Goal: Information Seeking & Learning: Learn about a topic

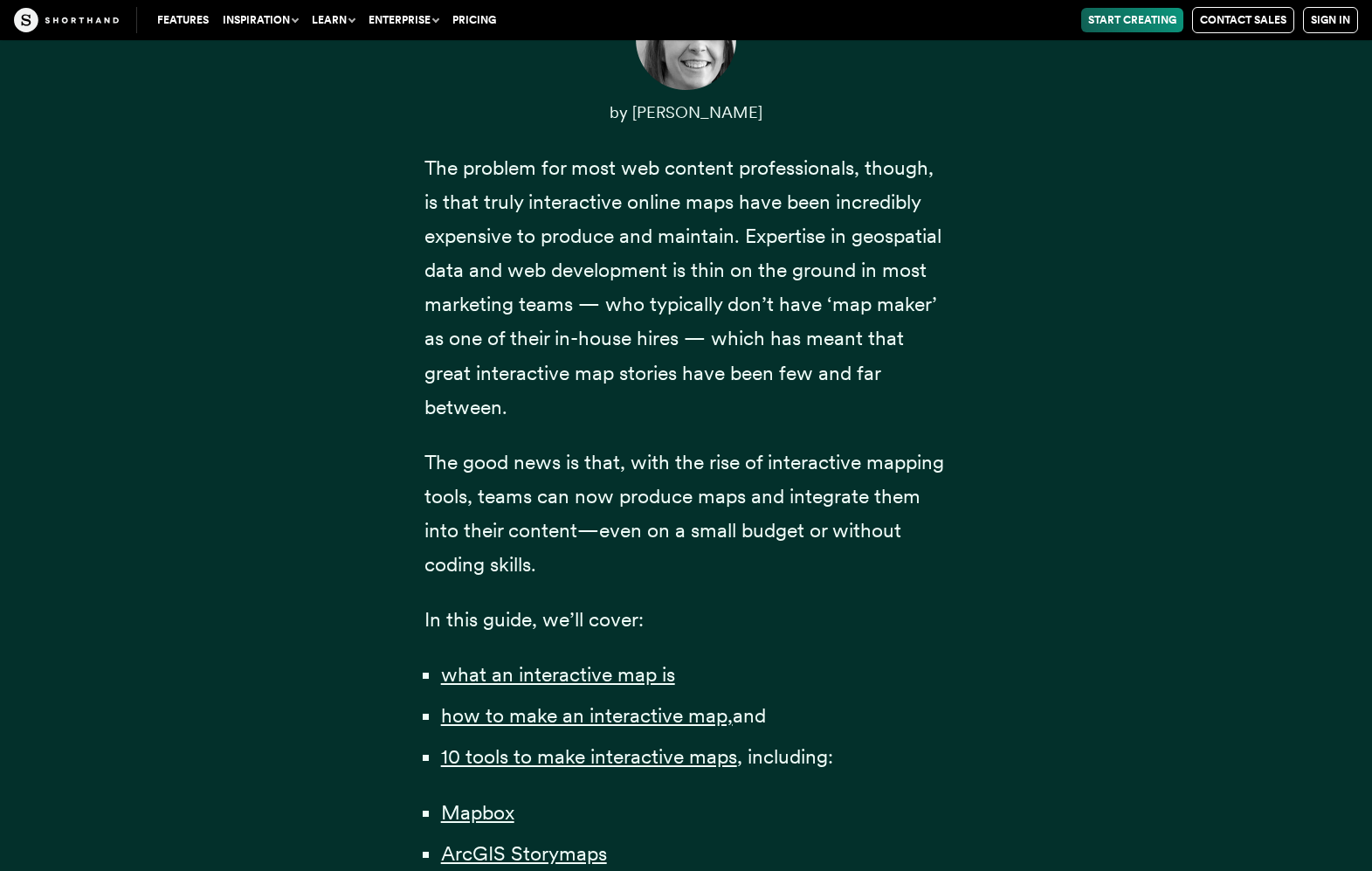
scroll to position [1317, 0]
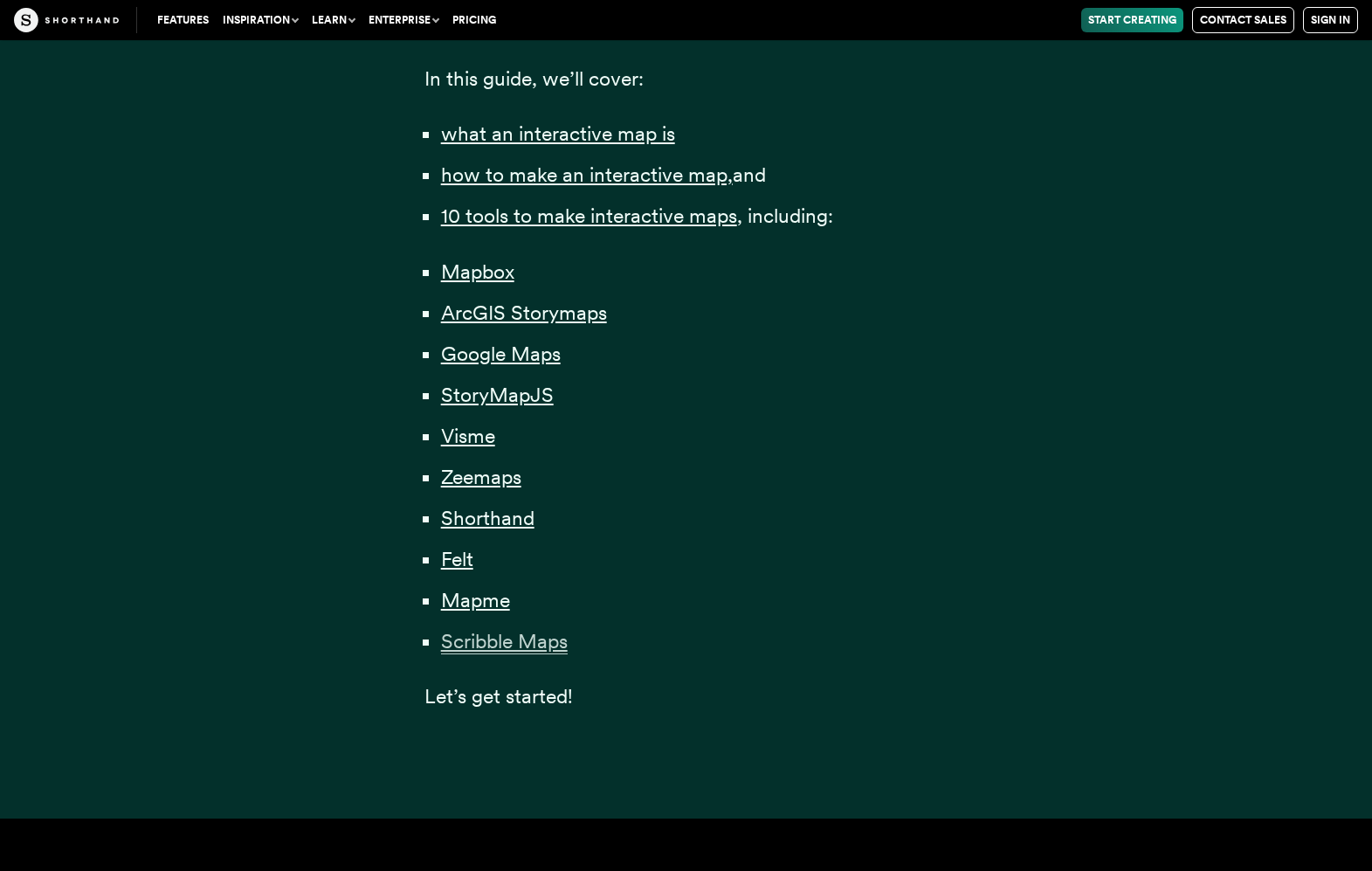
click at [498, 641] on span "Scribble Maps" at bounding box center [504, 641] width 127 height 25
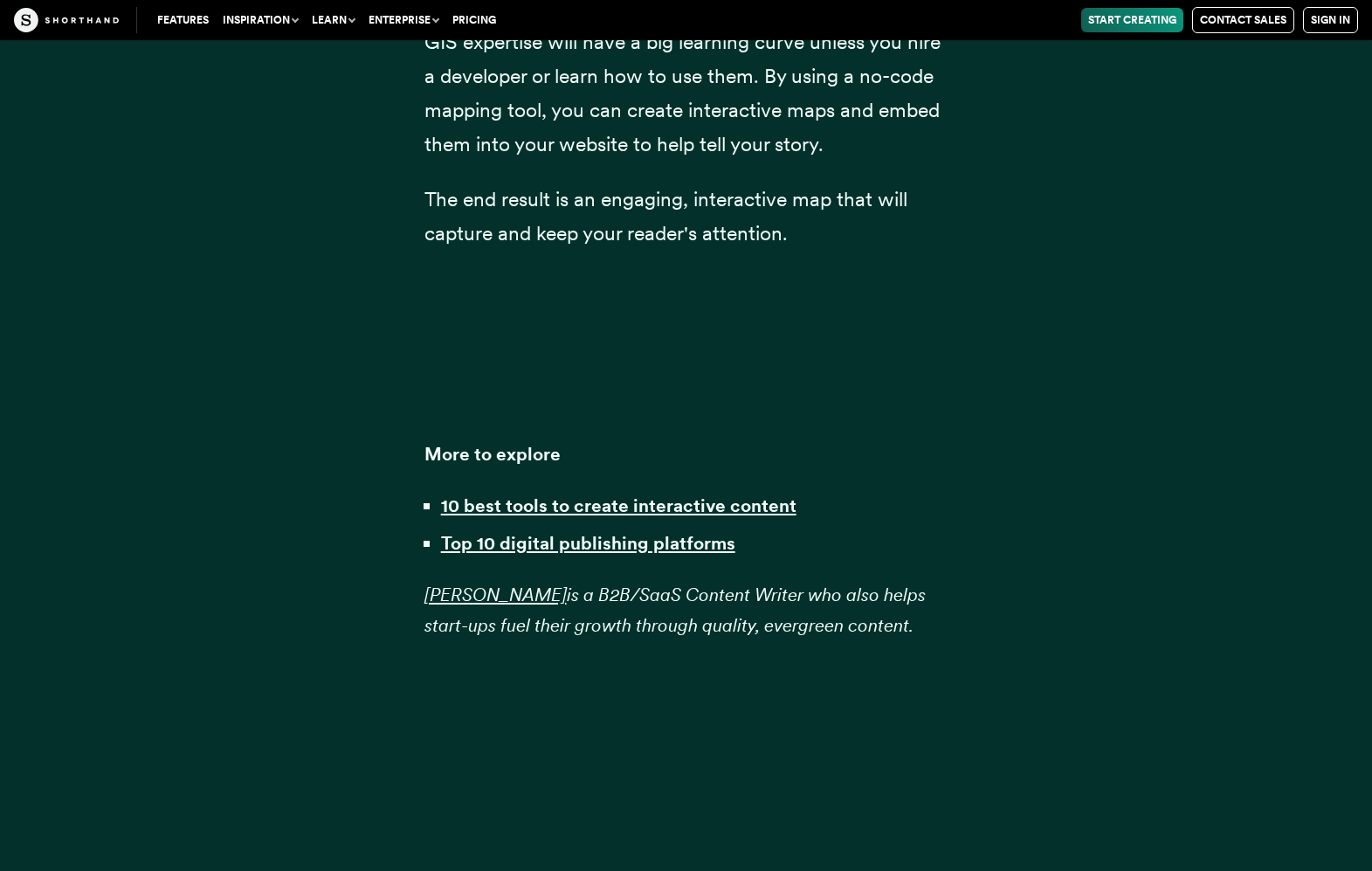
scroll to position [49748, 0]
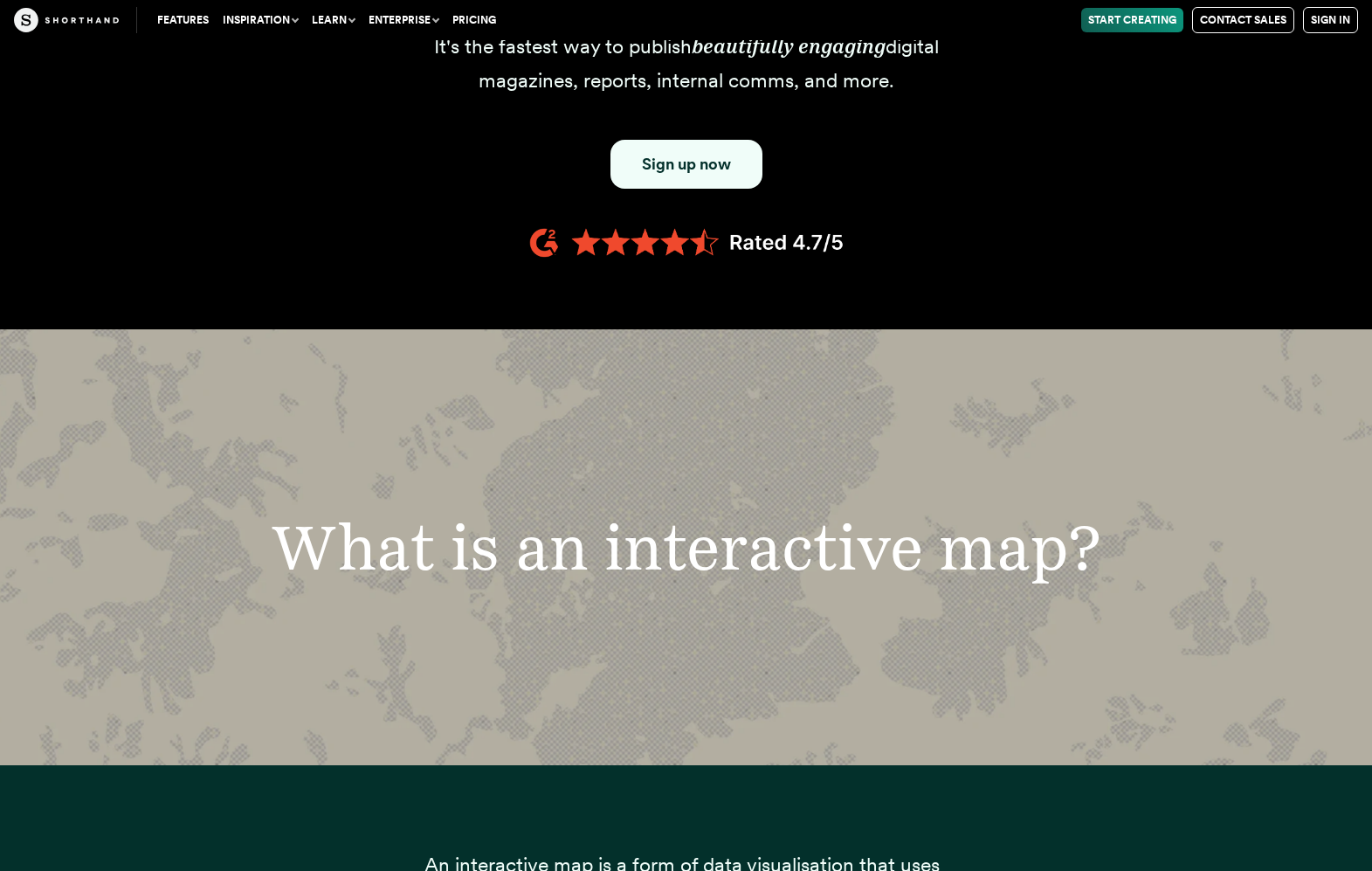
scroll to position [1317, 0]
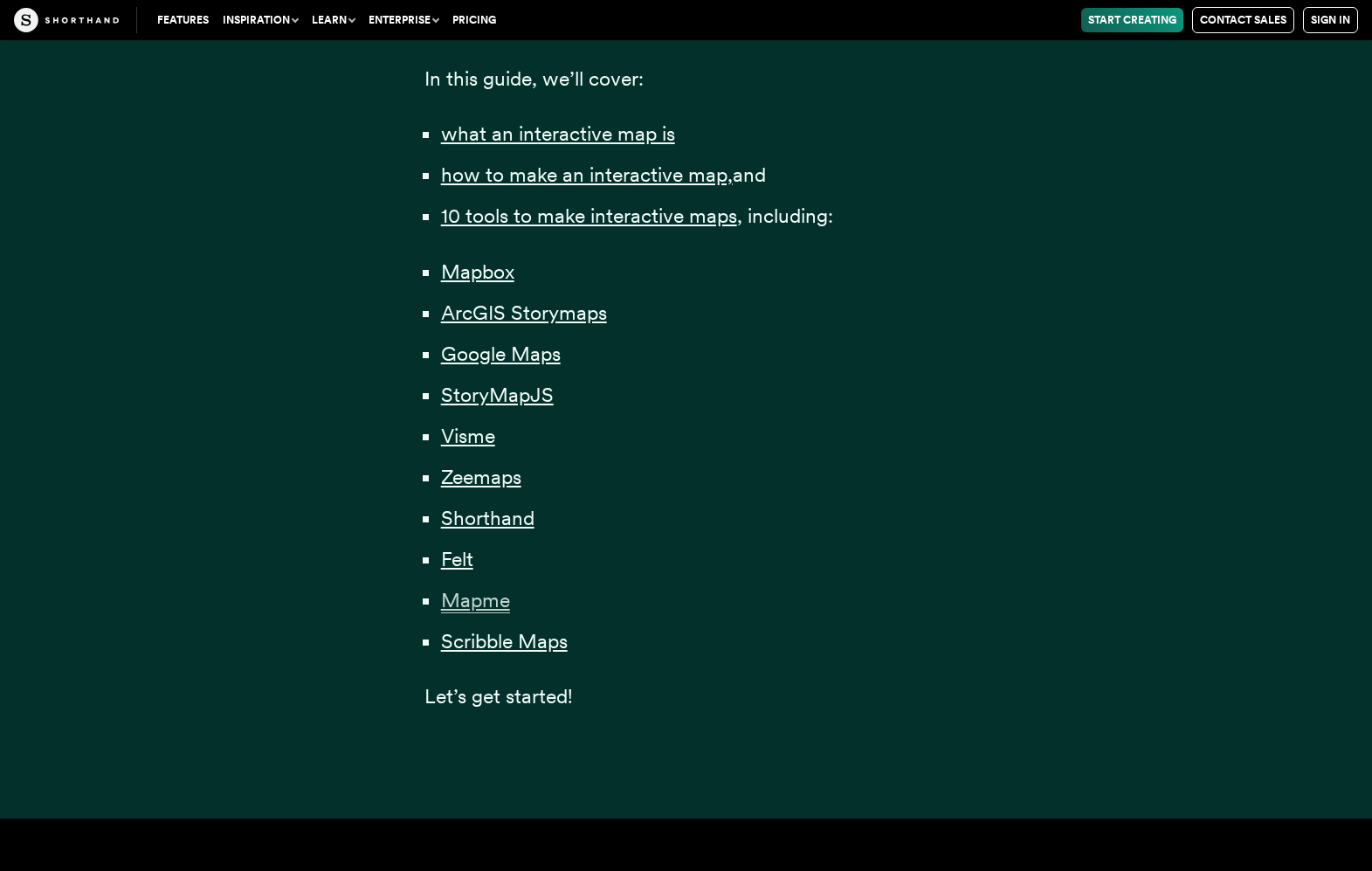
click at [470, 601] on span "Mapme" at bounding box center [475, 600] width 69 height 25
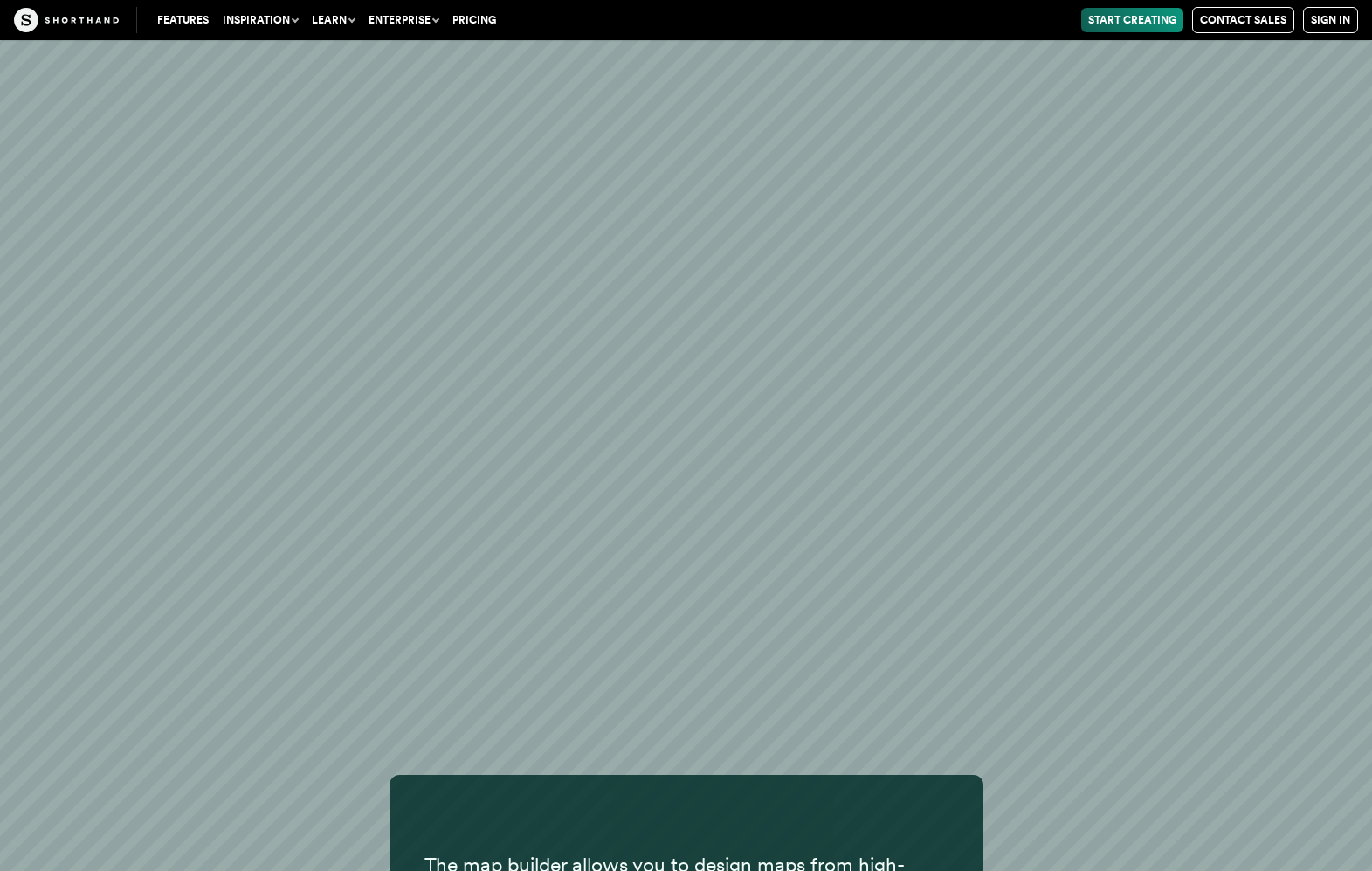
scroll to position [46543, 0]
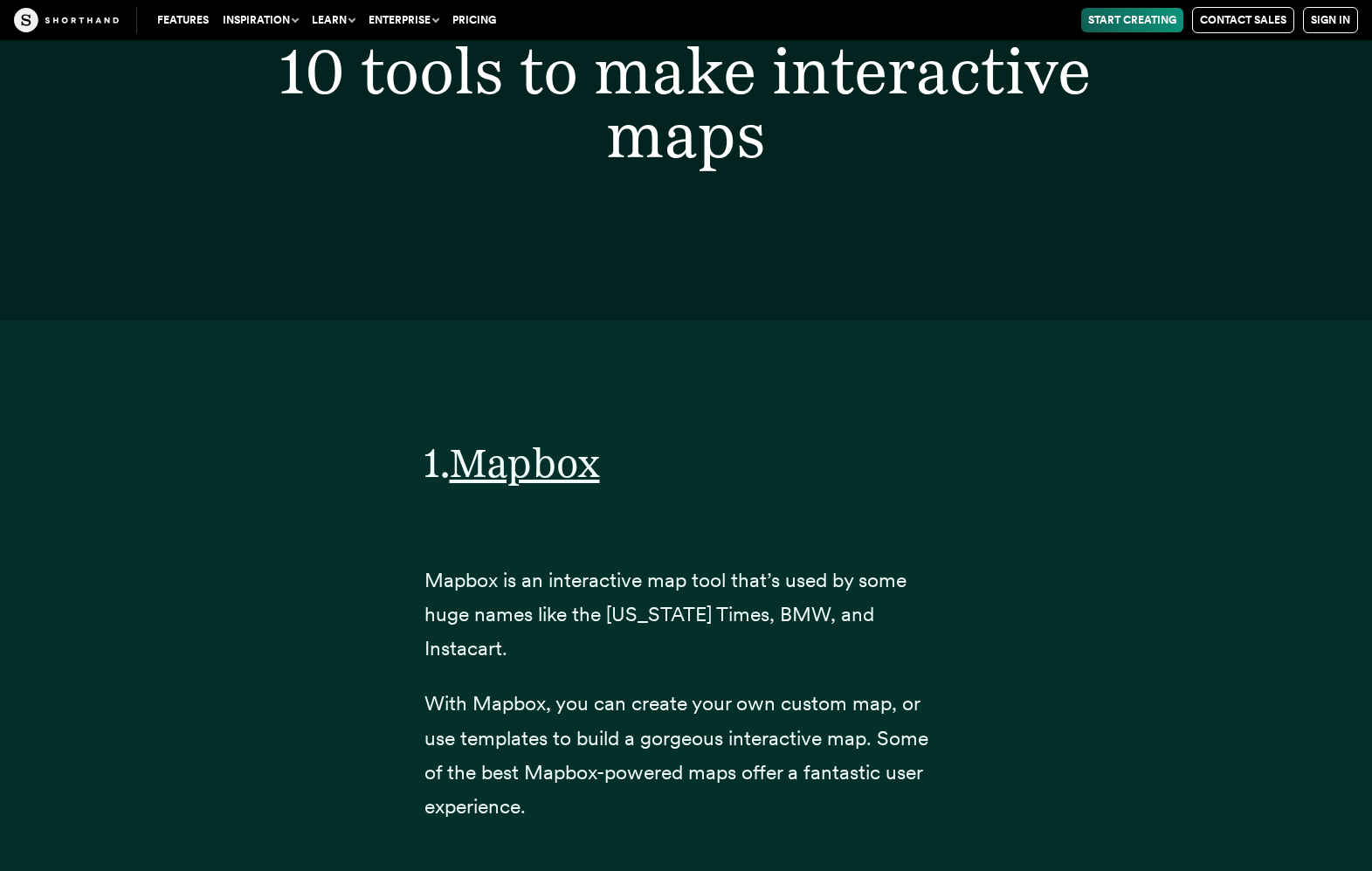
scroll to position [1317, 0]
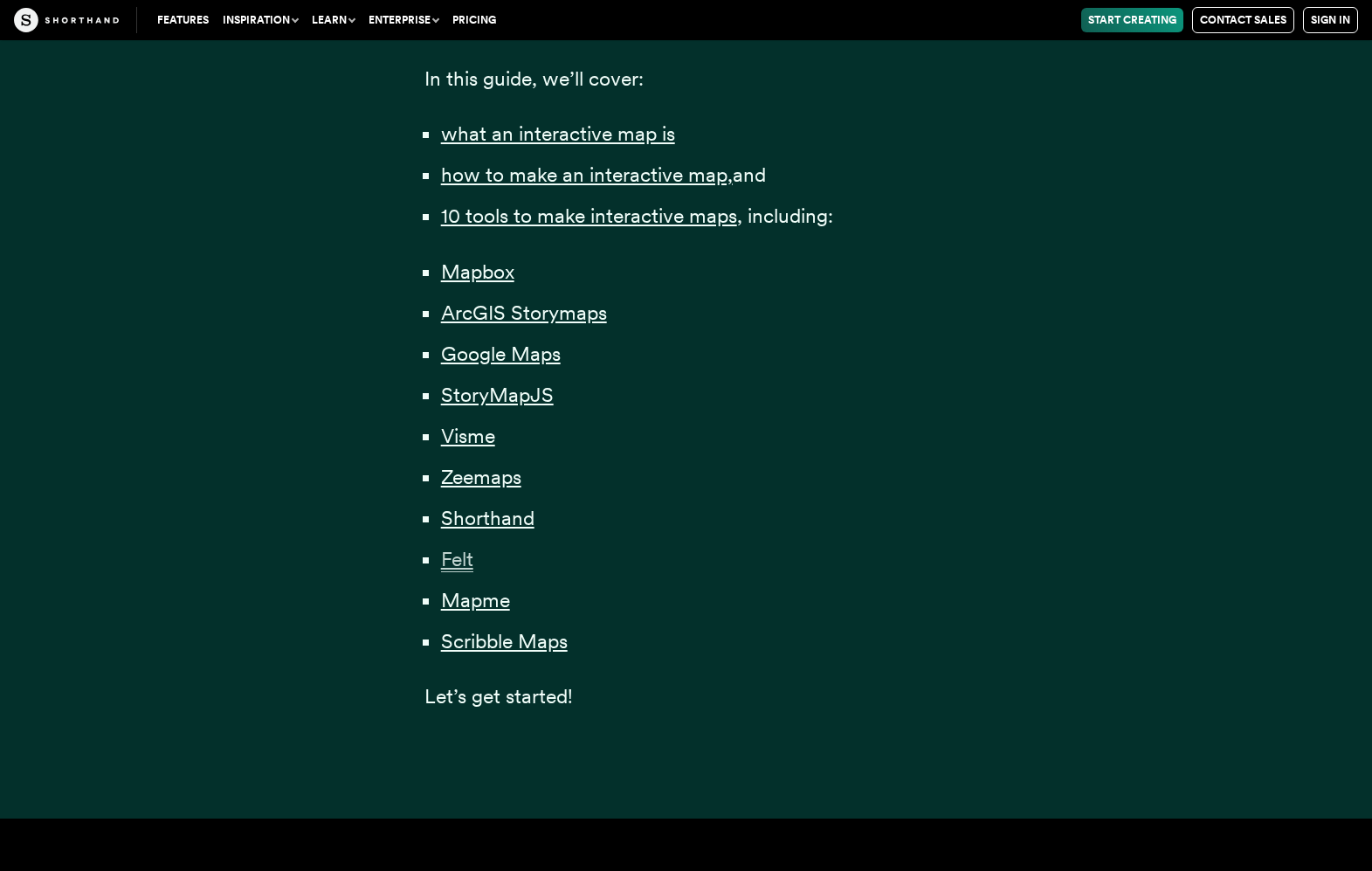
click at [464, 564] on span "Felt" at bounding box center [457, 559] width 33 height 25
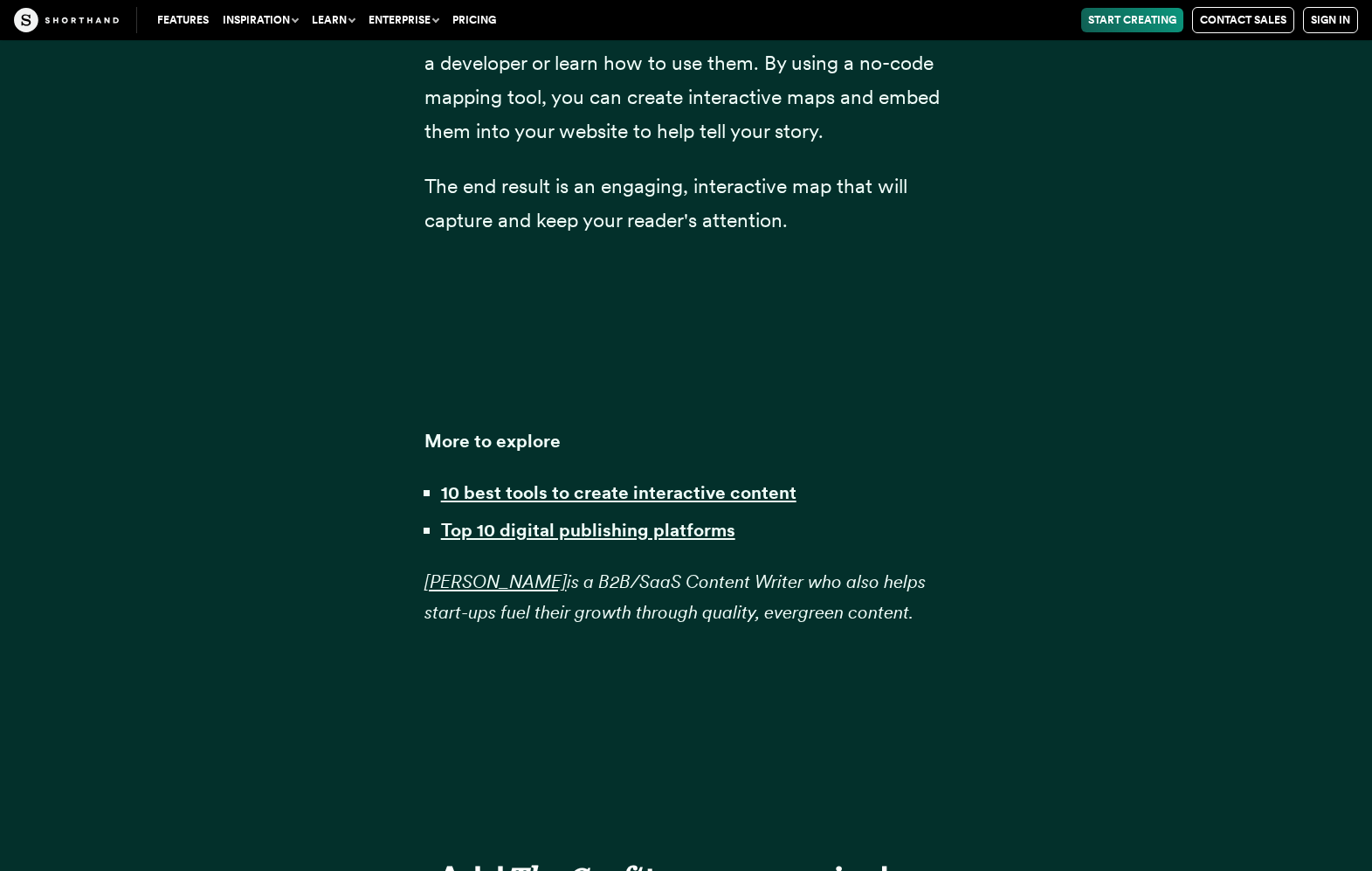
scroll to position [49789, 0]
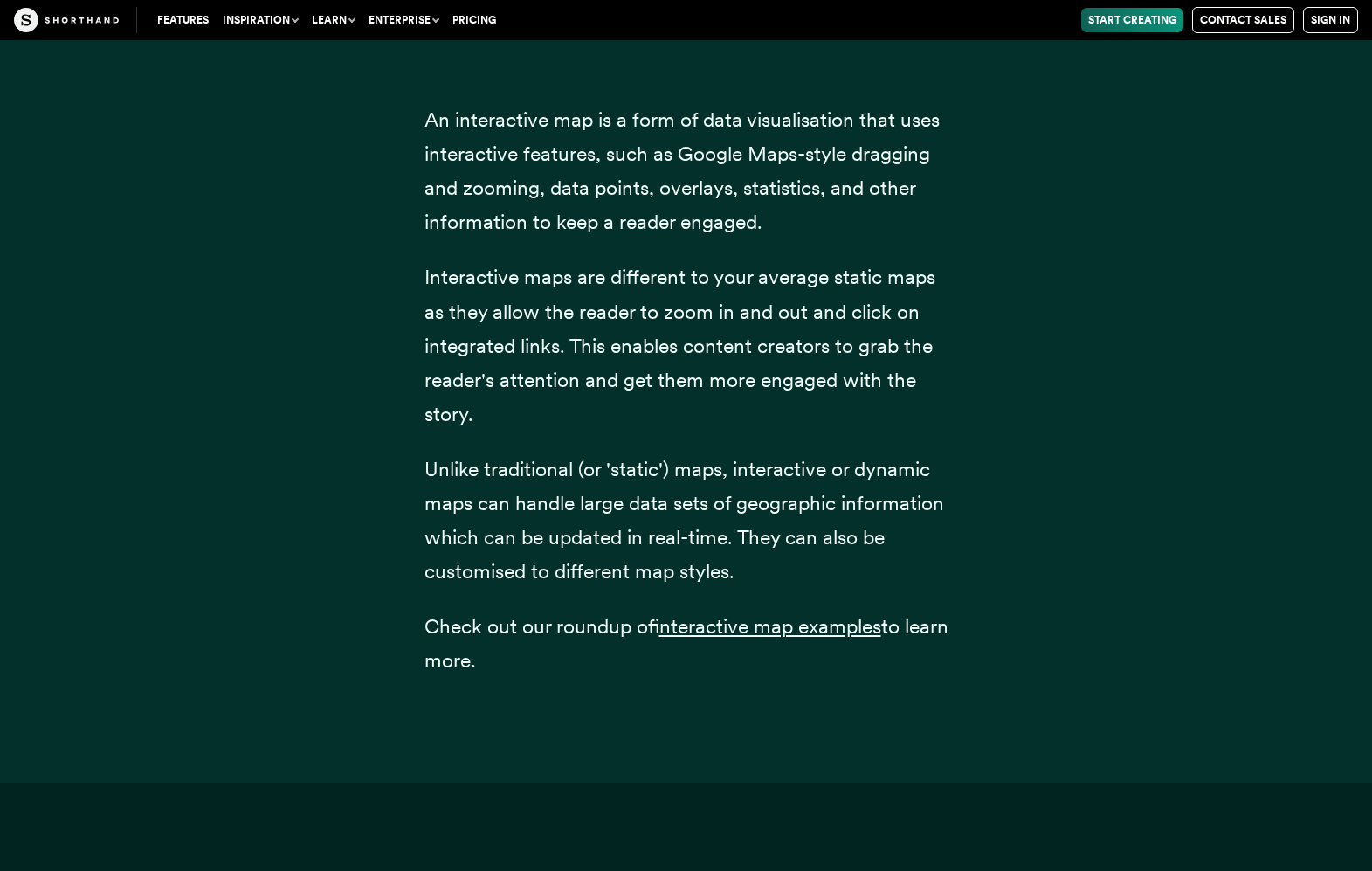
scroll to position [1317, 0]
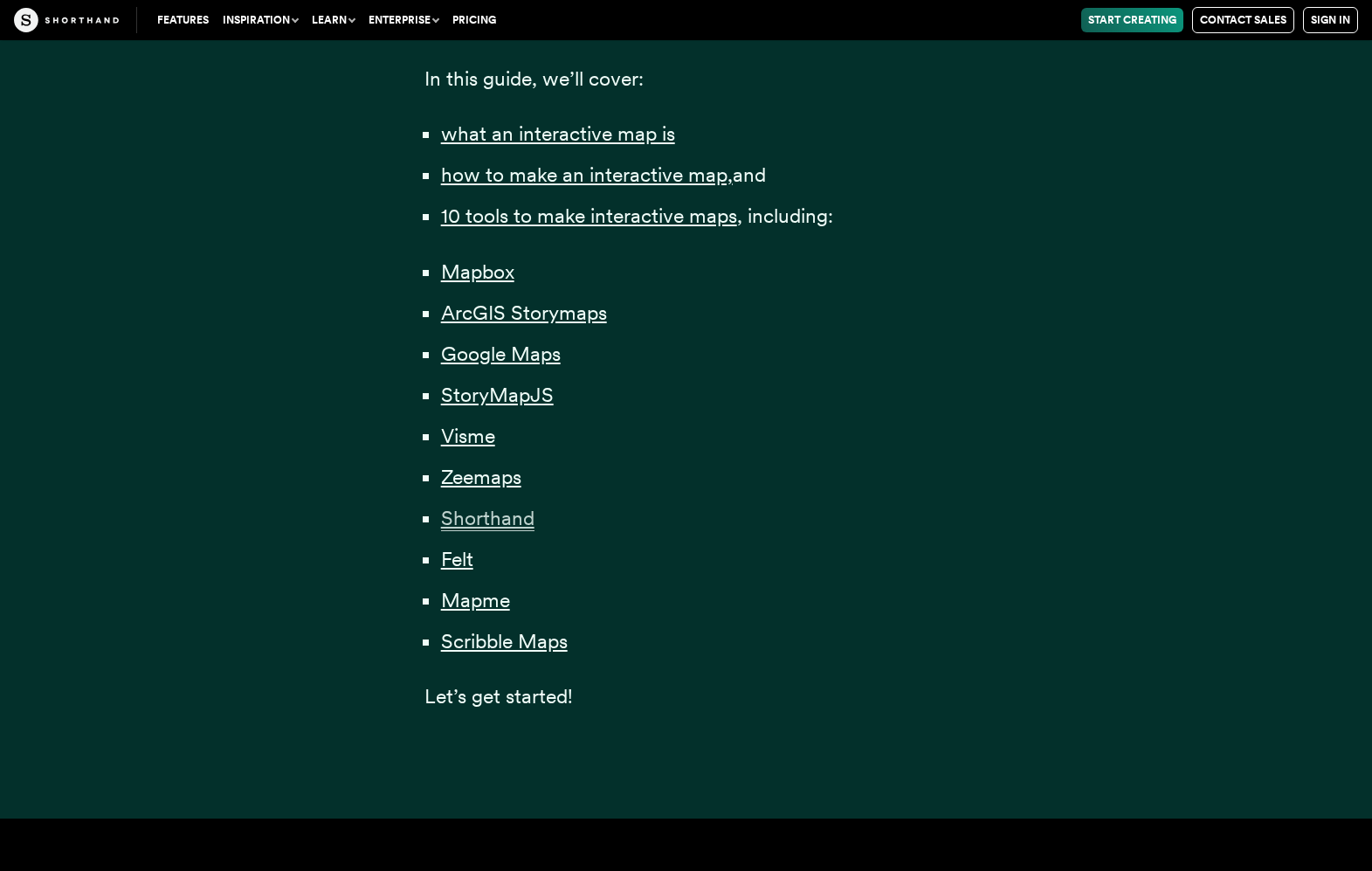
click at [468, 520] on span "Shorthand" at bounding box center [487, 518] width 93 height 25
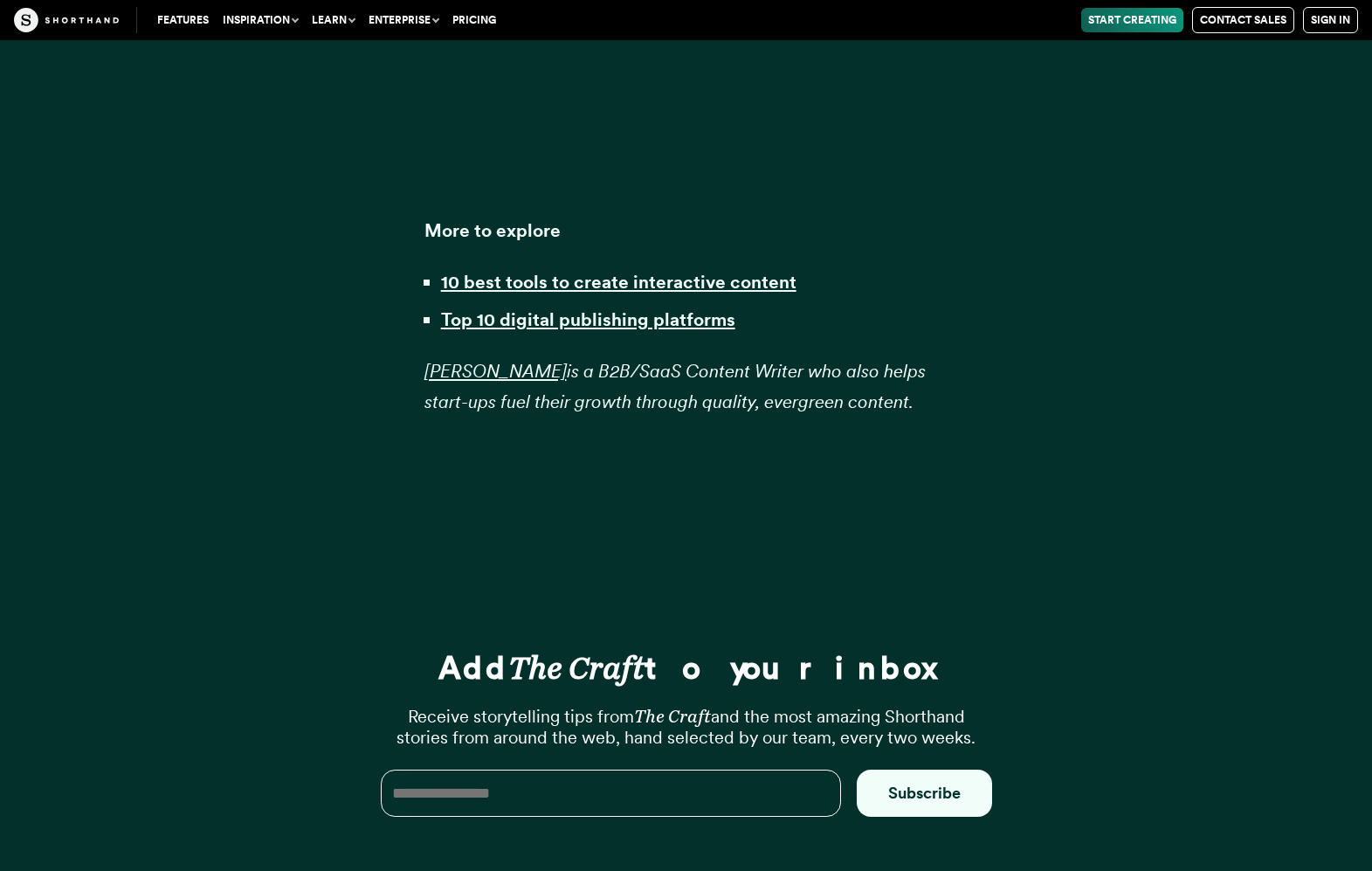
scroll to position [49789, 0]
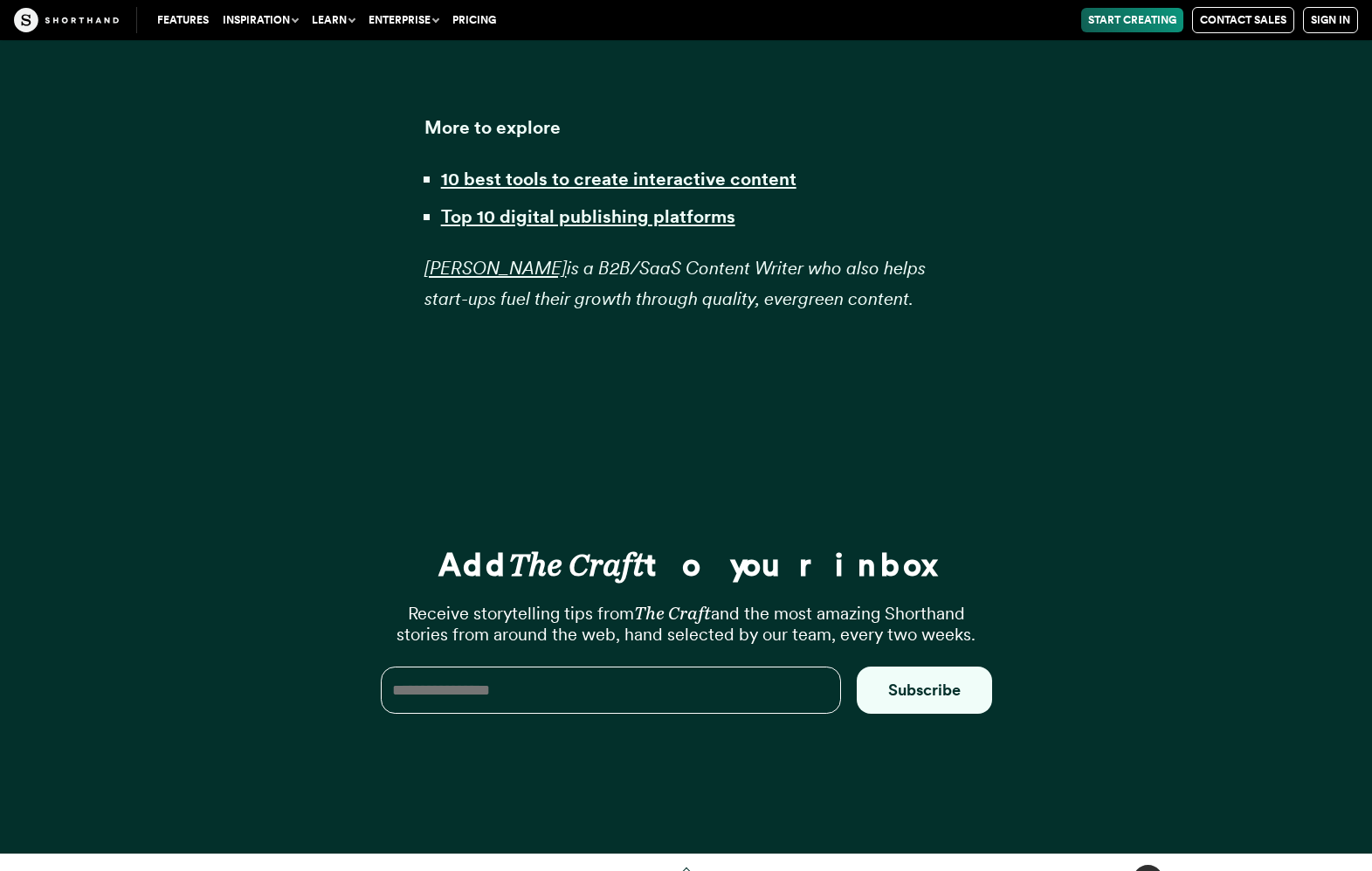
click at [892, 477] on div "Add The Craft to your inbox Receive storytelling tips from The Craft and the mo…" at bounding box center [686, 636] width 699 height 436
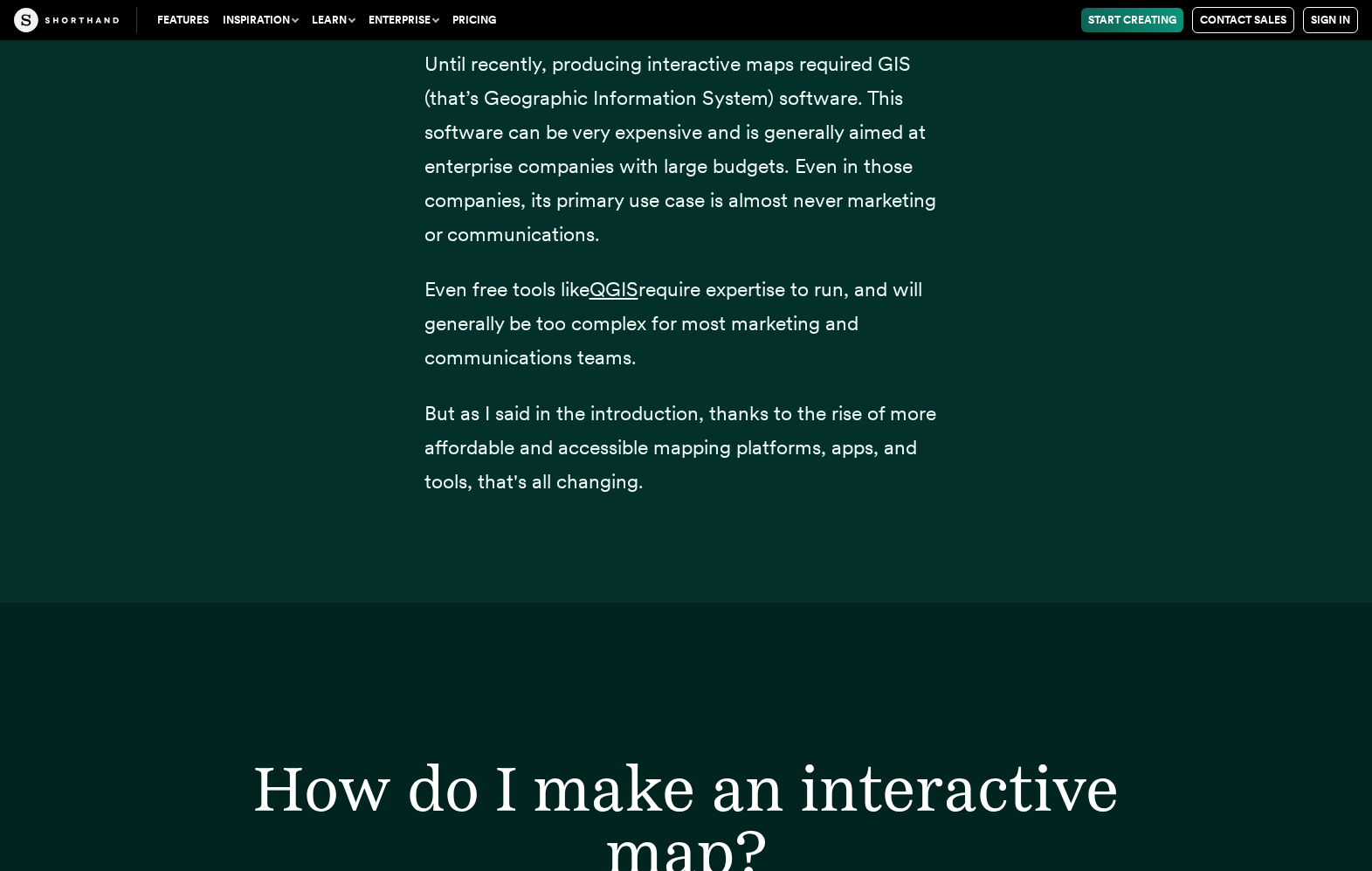
scroll to position [1317, 0]
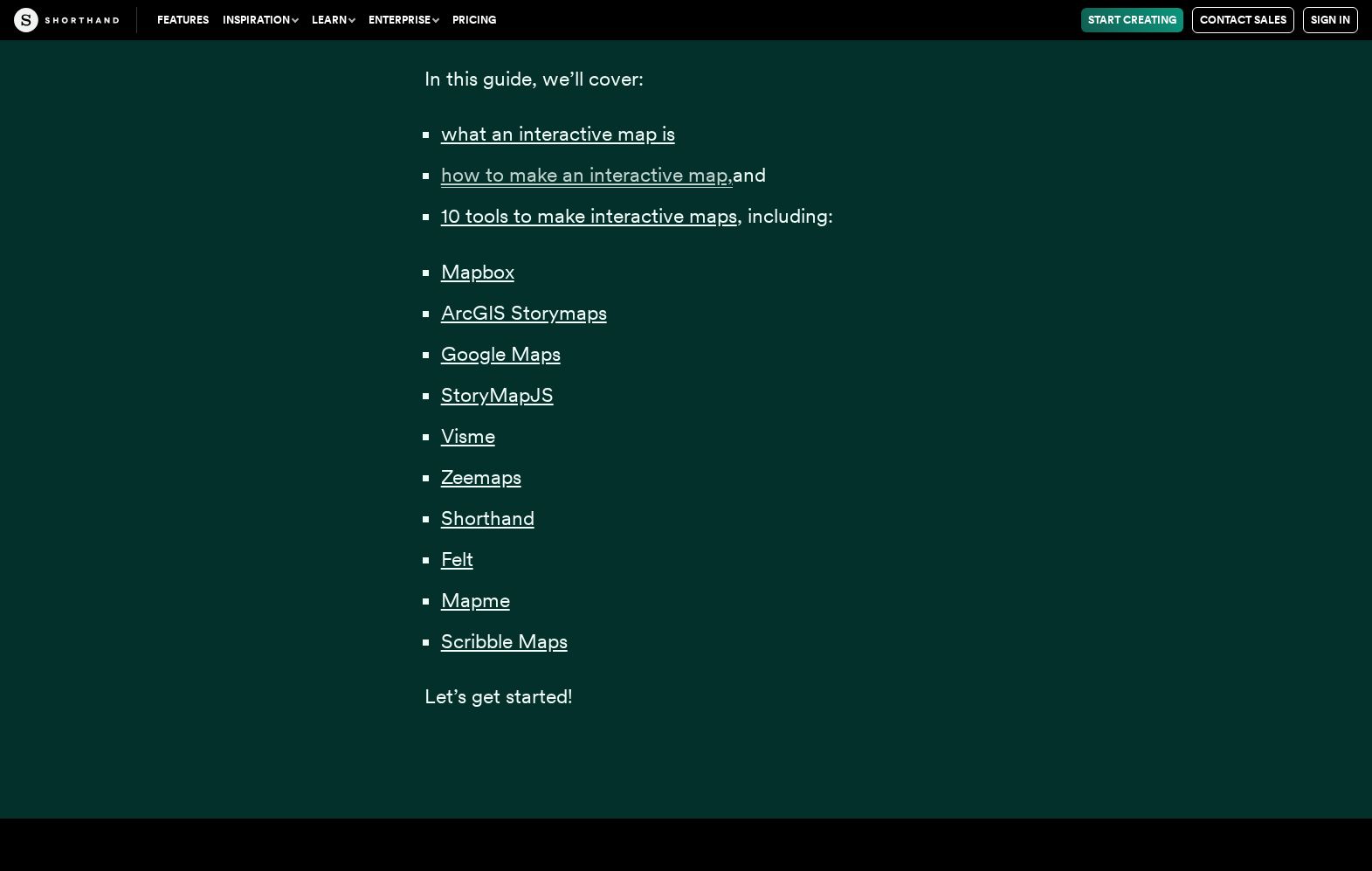
click at [503, 172] on span "how to make an interactive map," at bounding box center [587, 175] width 292 height 25
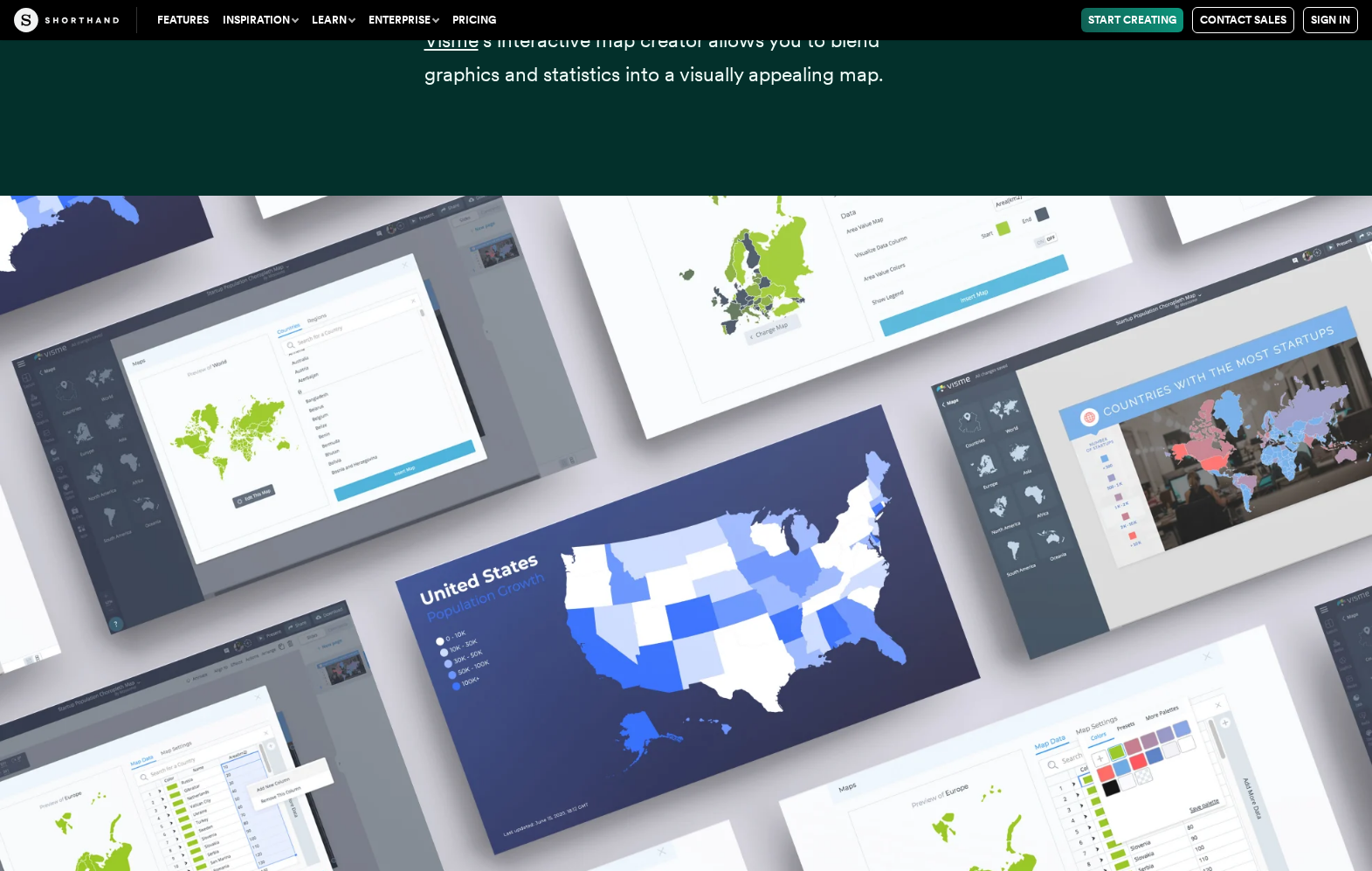
scroll to position [25909, 0]
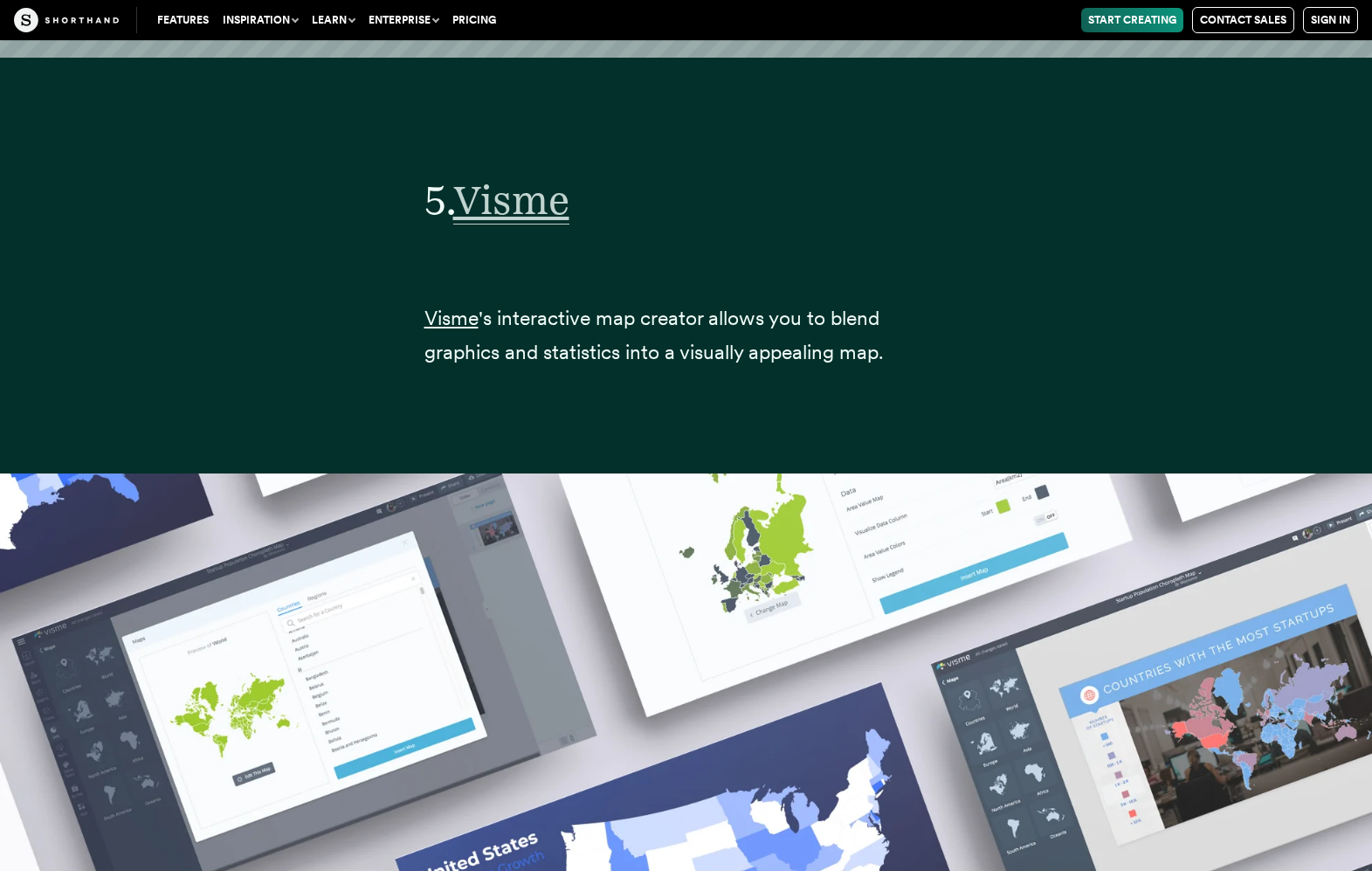
click at [495, 176] on span "Visme" at bounding box center [511, 200] width 116 height 49
